Goal: Task Accomplishment & Management: Manage account settings

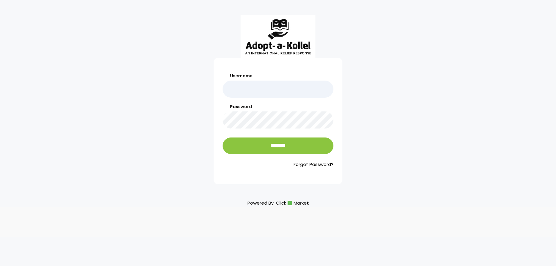
click at [389, 53] on div at bounding box center [278, 36] width 556 height 43
drag, startPoint x: 444, startPoint y: 89, endPoint x: 385, endPoint y: 34, distance: 80.3
click at [444, 89] on div "Username Password ******* Forgot Password?" at bounding box center [278, 100] width 556 height 170
click at [137, 84] on div "Username Password ******* Forgot Password?" at bounding box center [278, 100] width 556 height 170
